Goal: Ask a question

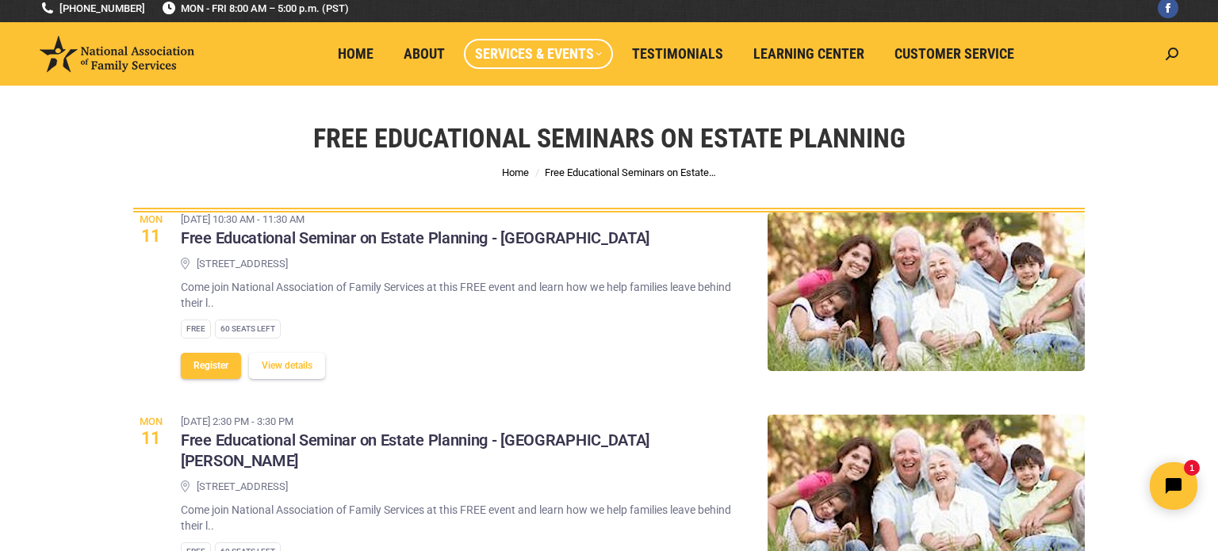
scroll to position [8, 0]
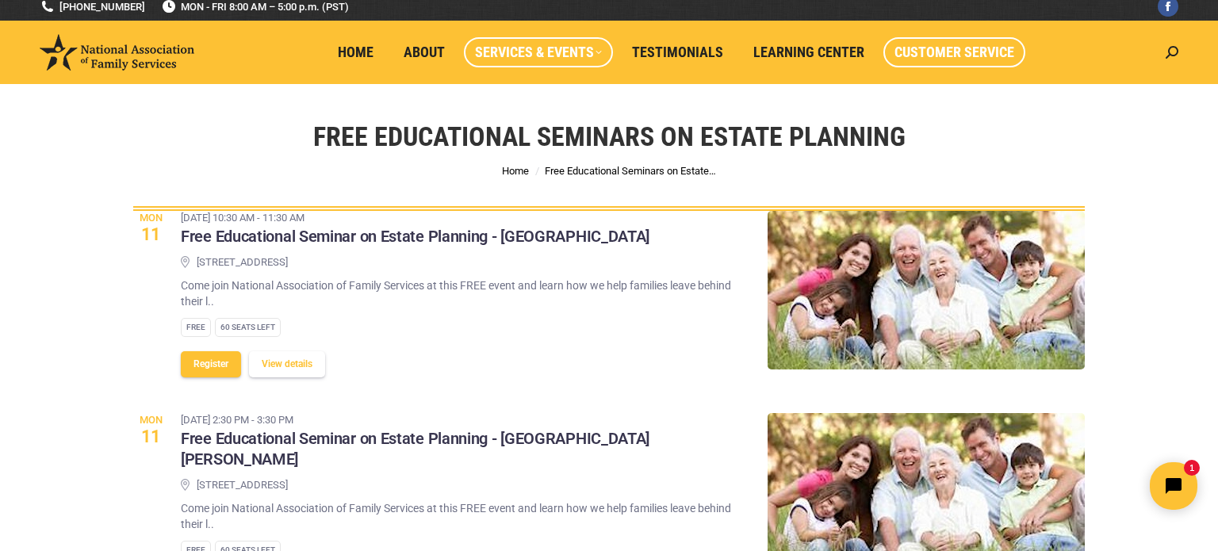
click at [902, 49] on span "Customer Service" at bounding box center [955, 52] width 120 height 17
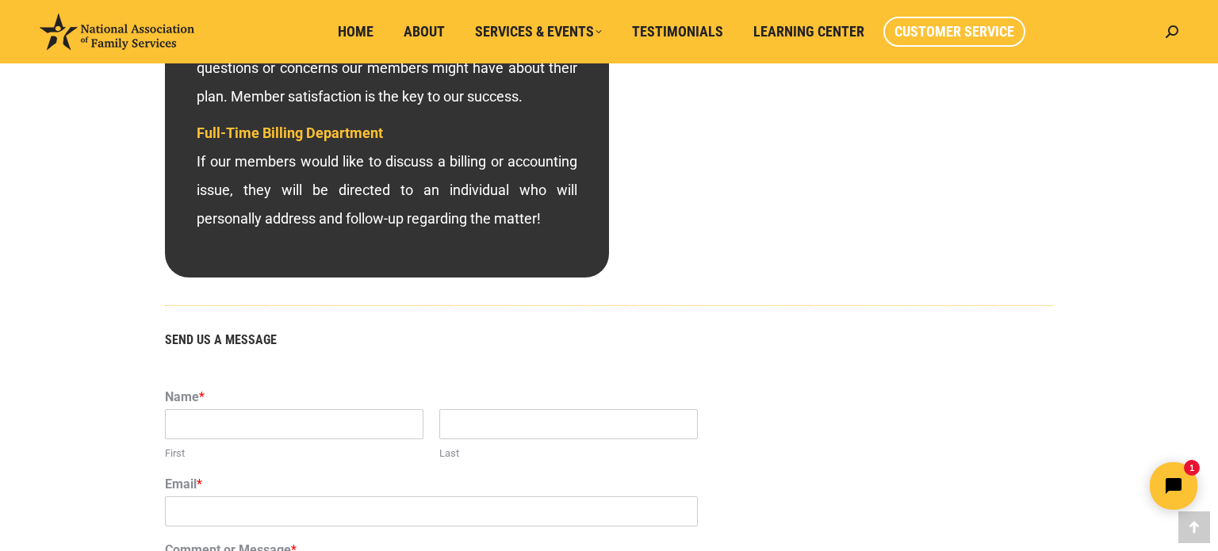
scroll to position [761, 0]
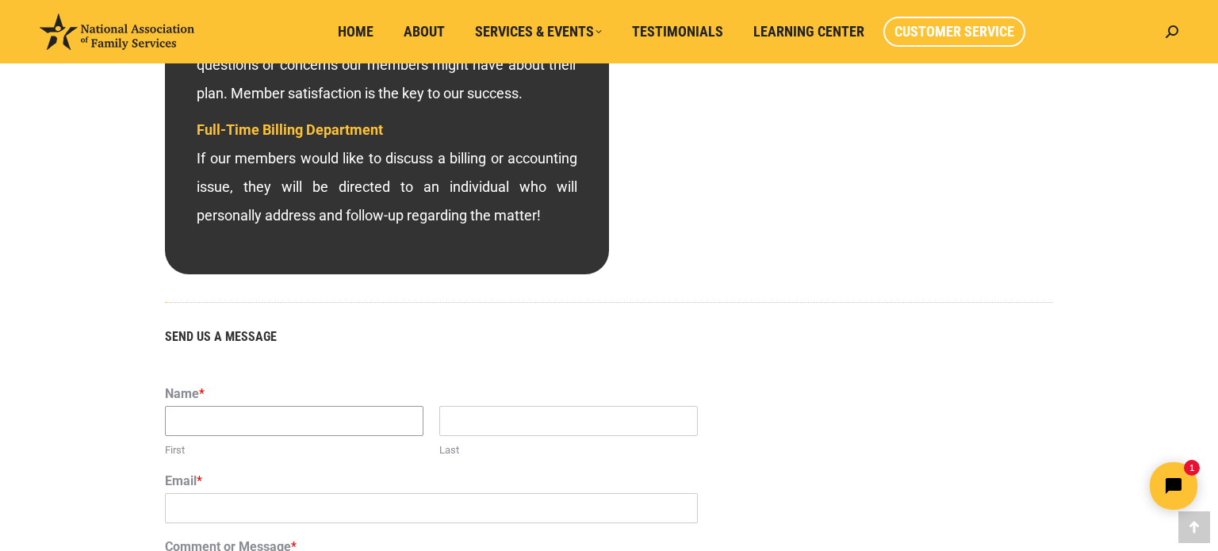
drag, startPoint x: 208, startPoint y: 416, endPoint x: 205, endPoint y: 408, distance: 8.5
click at [207, 416] on input "First" at bounding box center [294, 421] width 259 height 30
type input "[PERSON_NAME]"
type input "[EMAIL_ADDRESS][DOMAIN_NAME]"
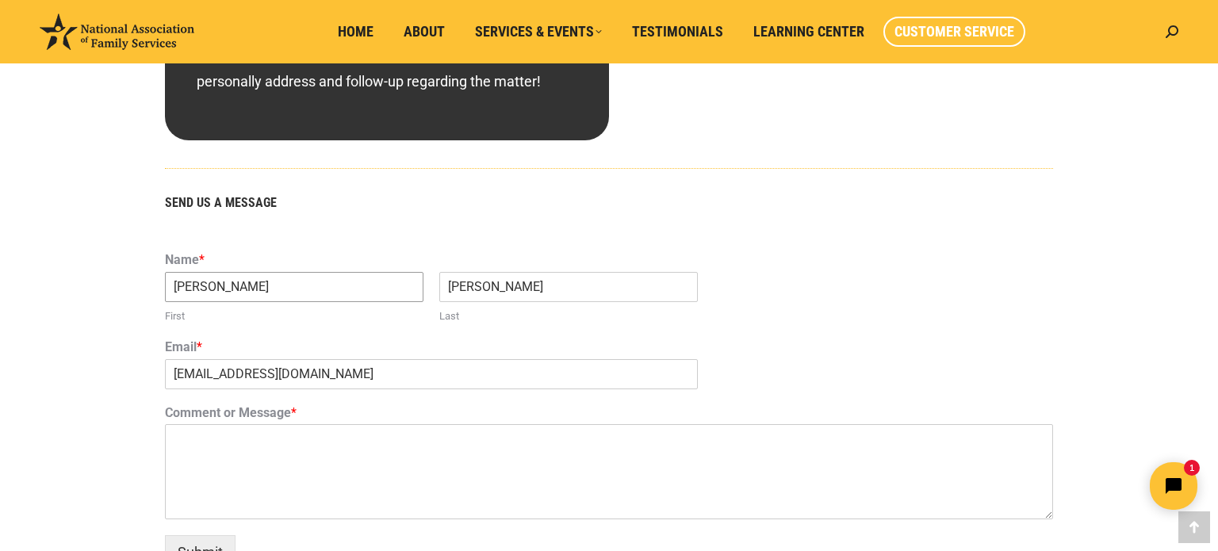
scroll to position [896, 0]
click at [198, 439] on textarea "Comment or Message *" at bounding box center [609, 471] width 888 height 95
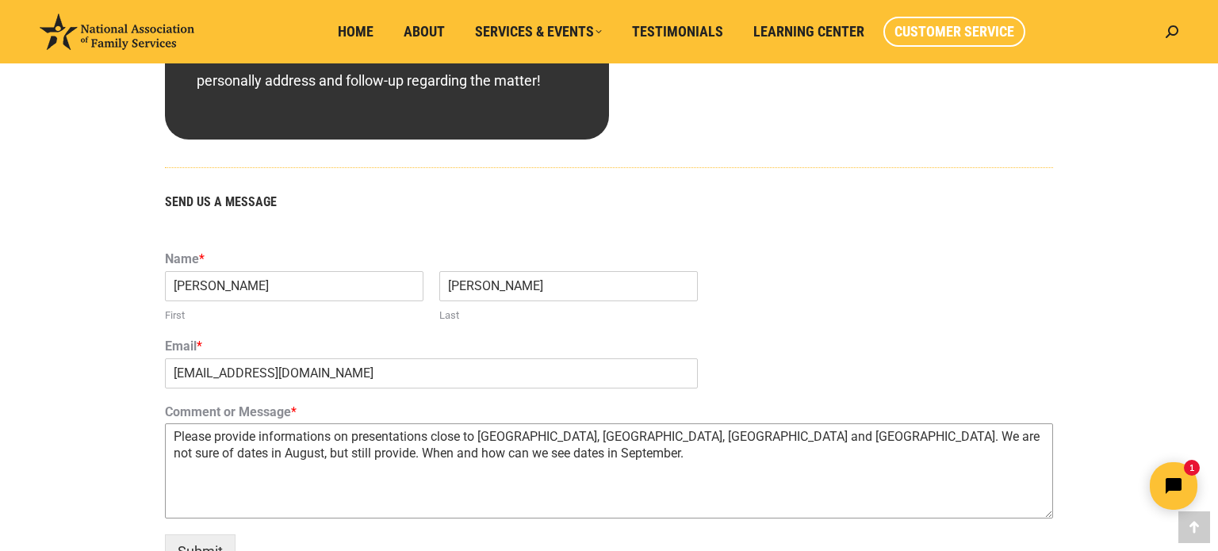
click at [326, 439] on textarea "Please provide informations on presentations close to [GEOGRAPHIC_DATA], [GEOGR…" at bounding box center [609, 471] width 888 height 95
click at [332, 439] on textarea "Please provide informations on presentations close to [GEOGRAPHIC_DATA], [GEOGR…" at bounding box center [609, 471] width 888 height 95
click at [442, 457] on textarea "Please provide information on presentations close to [GEOGRAPHIC_DATA], [GEOGRA…" at bounding box center [609, 471] width 888 height 95
click at [469, 470] on textarea "Please provide information on presentations close to [GEOGRAPHIC_DATA], [GEOGRA…" at bounding box center [609, 471] width 888 height 95
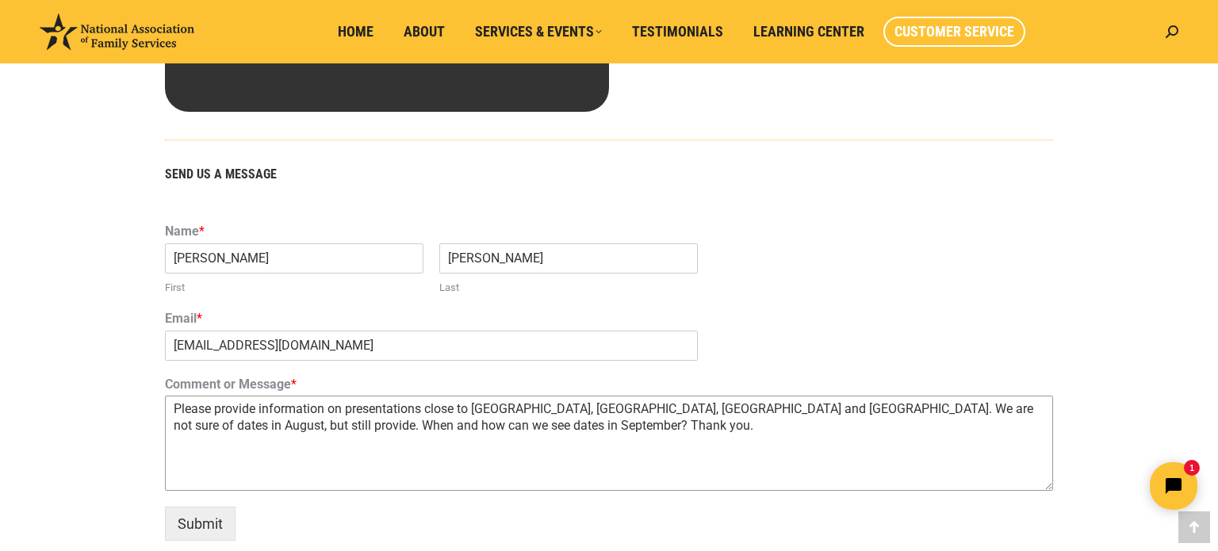
scroll to position [986, 0]
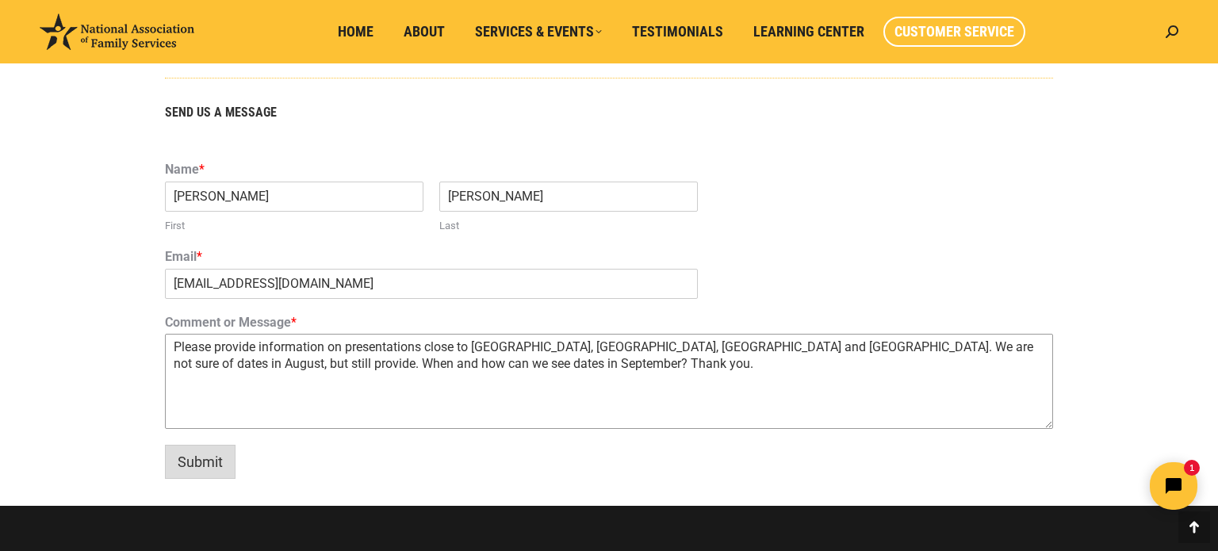
type textarea "Please provide information on presentations close to [GEOGRAPHIC_DATA], [GEOGRA…"
click at [211, 462] on button "Submit" at bounding box center [200, 462] width 71 height 34
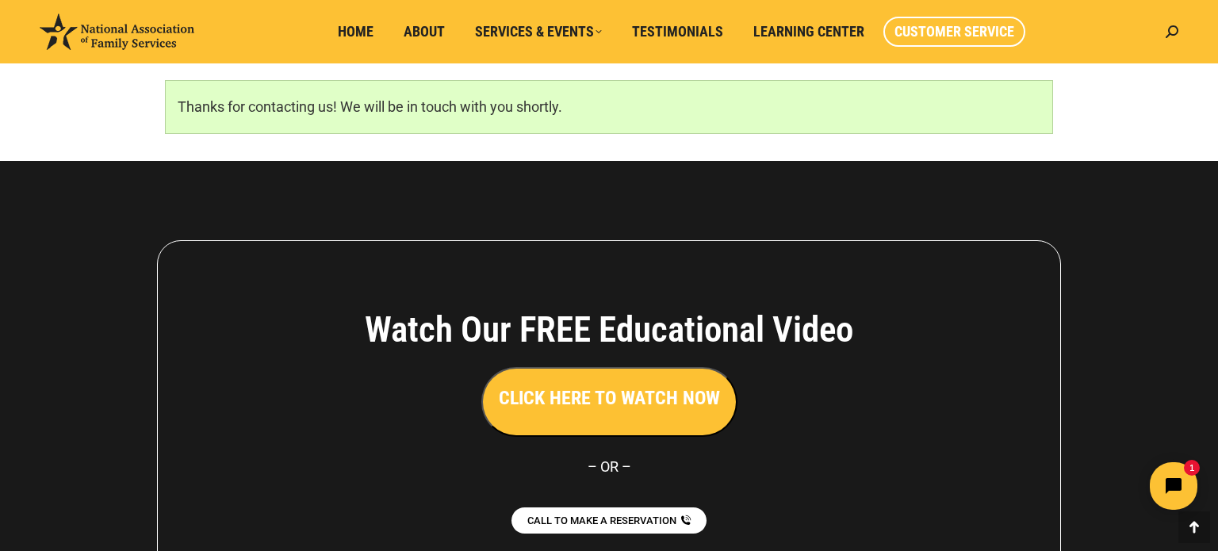
scroll to position [1060, 0]
